Goal: Check status: Check status

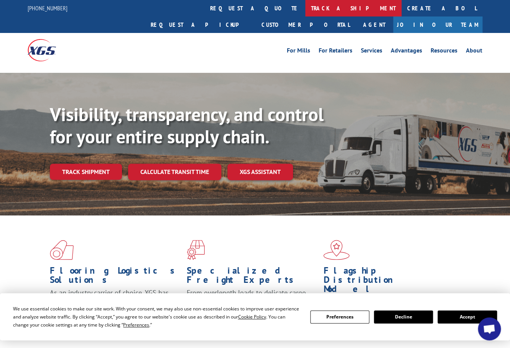
click at [305, 12] on link "track a shipment" at bounding box center [353, 8] width 96 height 16
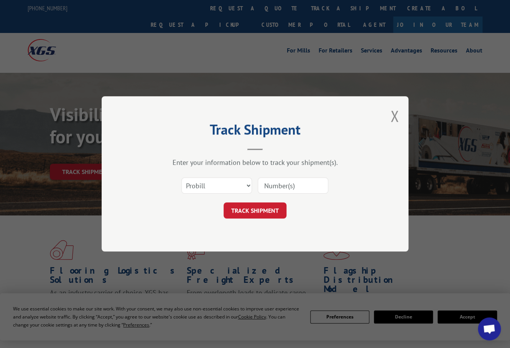
click at [266, 183] on input at bounding box center [293, 186] width 71 height 16
paste input "17341129"
type input "17341129"
click at [261, 208] on button "TRACK SHIPMENT" at bounding box center [254, 211] width 63 height 16
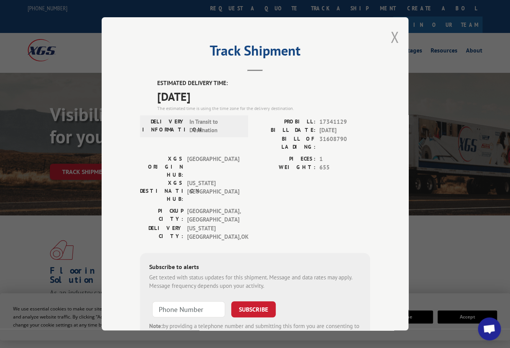
click at [391, 31] on button "Close modal" at bounding box center [394, 37] width 8 height 20
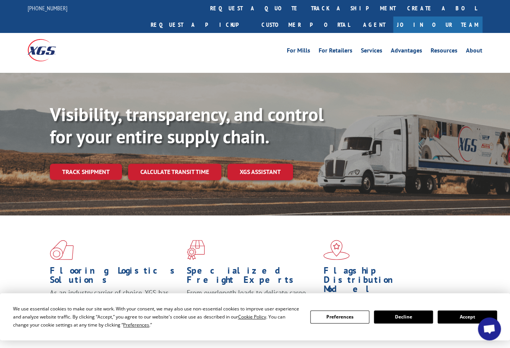
click at [396, 48] on div "For [PERSON_NAME] For Retailers Services Advantages Resources About For [PERSON…" at bounding box center [255, 50] width 455 height 34
click at [305, 7] on link "track a shipment" at bounding box center [353, 8] width 96 height 16
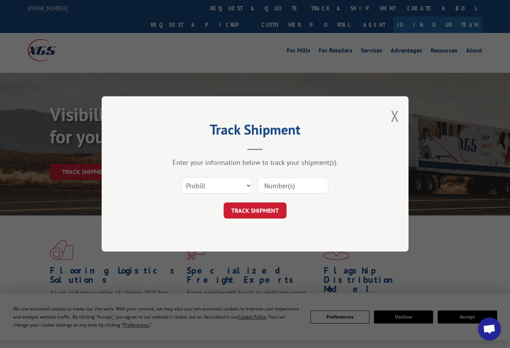
click at [268, 185] on input at bounding box center [293, 186] width 71 height 16
paste input "17692349"
type input "17692349"
click at [266, 207] on button "TRACK SHIPMENT" at bounding box center [254, 211] width 63 height 16
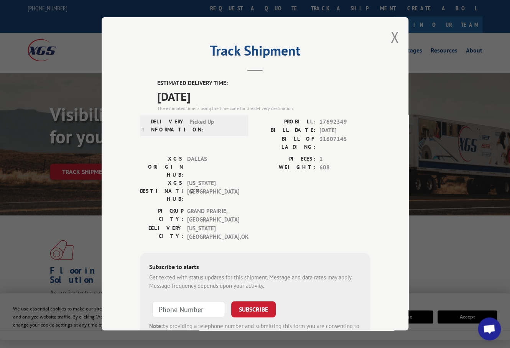
drag, startPoint x: 152, startPoint y: 77, endPoint x: 249, endPoint y: 90, distance: 98.2
click at [249, 90] on div "ESTIMATED DELIVERY TIME: [DATE] The estimated time is using the time zone for t…" at bounding box center [255, 218] width 230 height 278
copy div "ESTIMATED DELIVERY TIME: [DATE]"
click at [392, 32] on button "Close modal" at bounding box center [394, 37] width 8 height 20
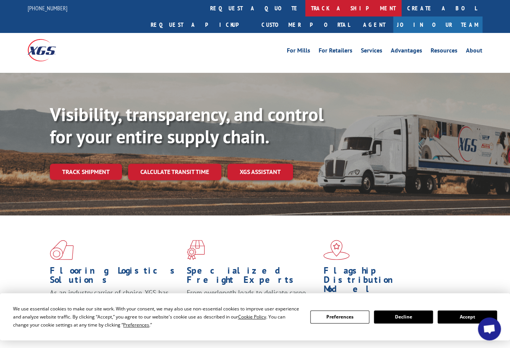
click at [305, 7] on link "track a shipment" at bounding box center [353, 8] width 96 height 16
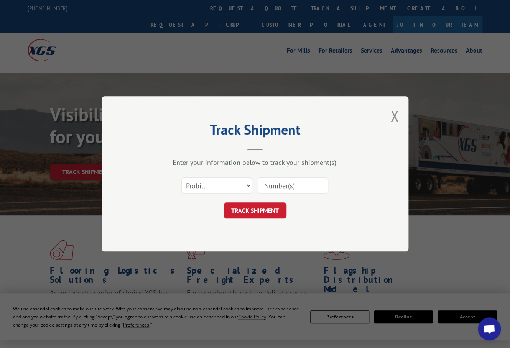
click at [268, 187] on input at bounding box center [293, 186] width 71 height 16
paste input "17341129"
type input "17341129"
click at [250, 208] on button "TRACK SHIPMENT" at bounding box center [254, 211] width 63 height 16
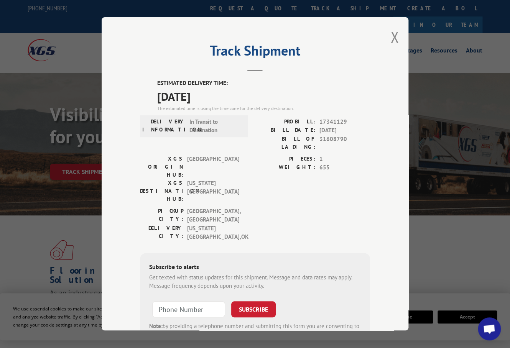
drag, startPoint x: 151, startPoint y: 78, endPoint x: 222, endPoint y: 89, distance: 72.2
click at [222, 89] on div "ESTIMATED DELIVERY TIME: [DATE] The estimated time is using the time zone for t…" at bounding box center [255, 218] width 230 height 278
copy div "ESTIMATED DELIVERY TIME: [DATE]"
click at [390, 30] on button "Close modal" at bounding box center [394, 37] width 8 height 20
